Goal: Task Accomplishment & Management: Use online tool/utility

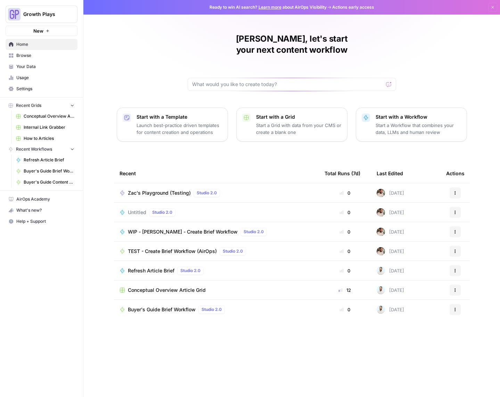
click at [28, 56] on span "Browse" at bounding box center [45, 55] width 58 height 6
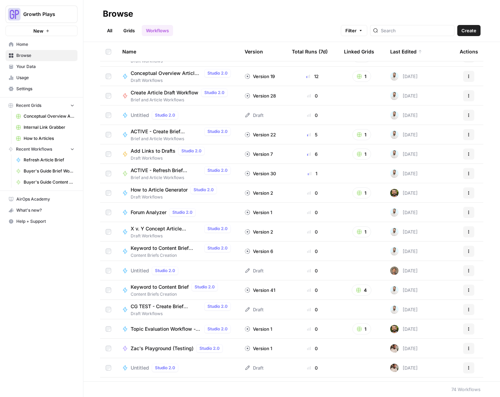
scroll to position [97, 0]
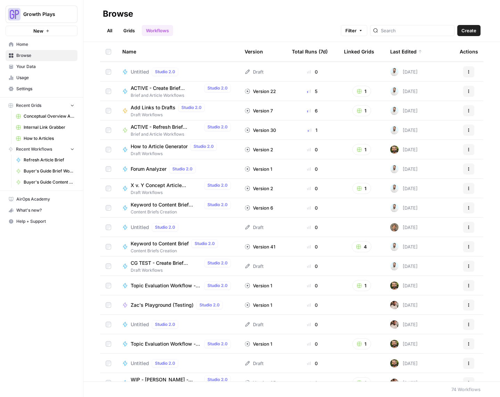
click at [136, 225] on span "Untitled" at bounding box center [140, 227] width 18 height 7
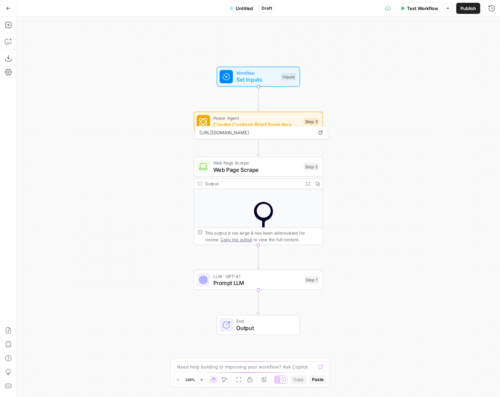
scroll to position [357, 0]
click at [271, 277] on span "LLM · GPT-4.1" at bounding box center [257, 276] width 88 height 7
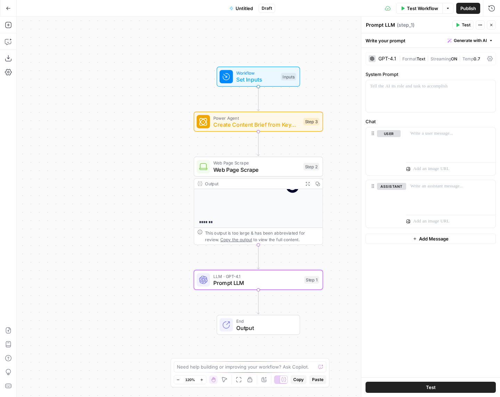
click at [10, 7] on icon "button" at bounding box center [8, 8] width 5 height 5
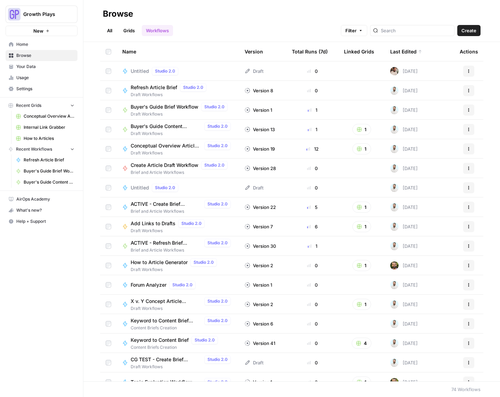
click at [41, 136] on span "How to Articles" at bounding box center [49, 138] width 51 height 6
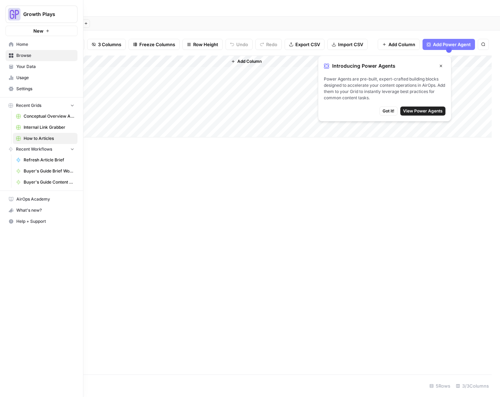
click at [8, 58] on link "Browse" at bounding box center [42, 55] width 72 height 11
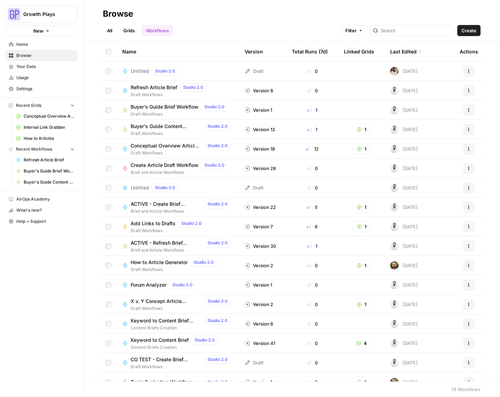
click at [42, 117] on span "Conceptual Overview Article Grid" at bounding box center [49, 116] width 51 height 6
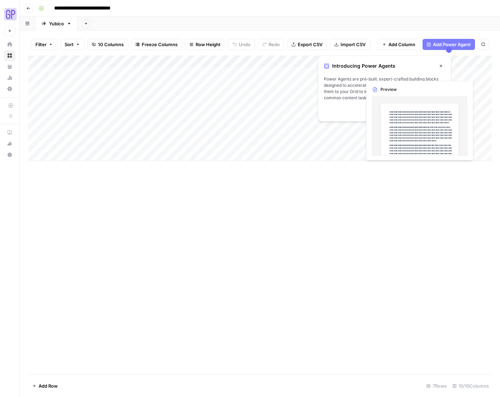
click at [441, 66] on icon "button" at bounding box center [441, 66] width 4 height 4
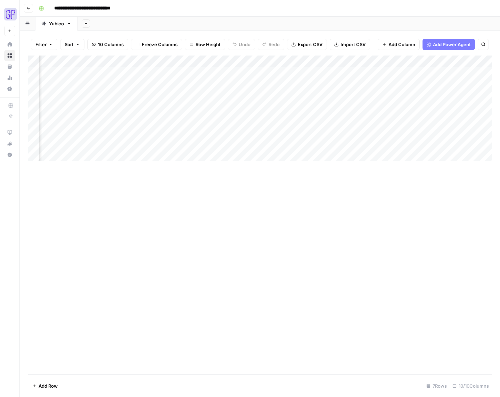
scroll to position [0, 45]
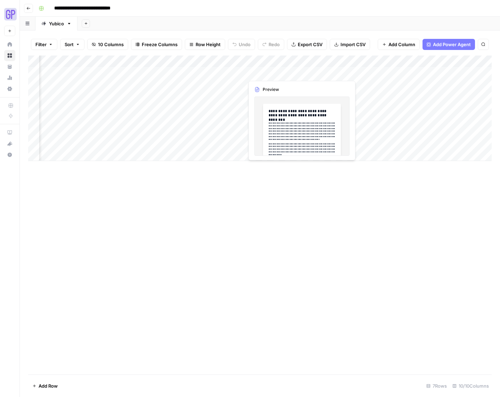
click at [273, 73] on div "Add Column" at bounding box center [259, 109] width 463 height 106
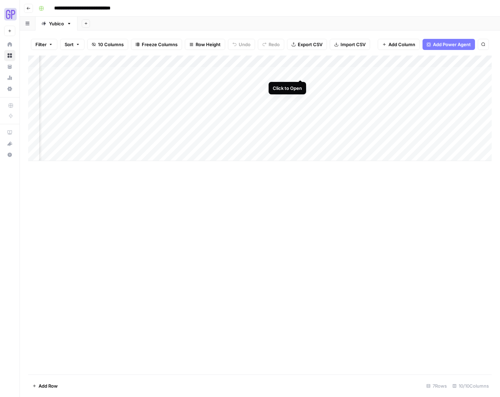
click at [299, 73] on div "Add Column" at bounding box center [259, 109] width 463 height 106
